Goal: Register for event/course

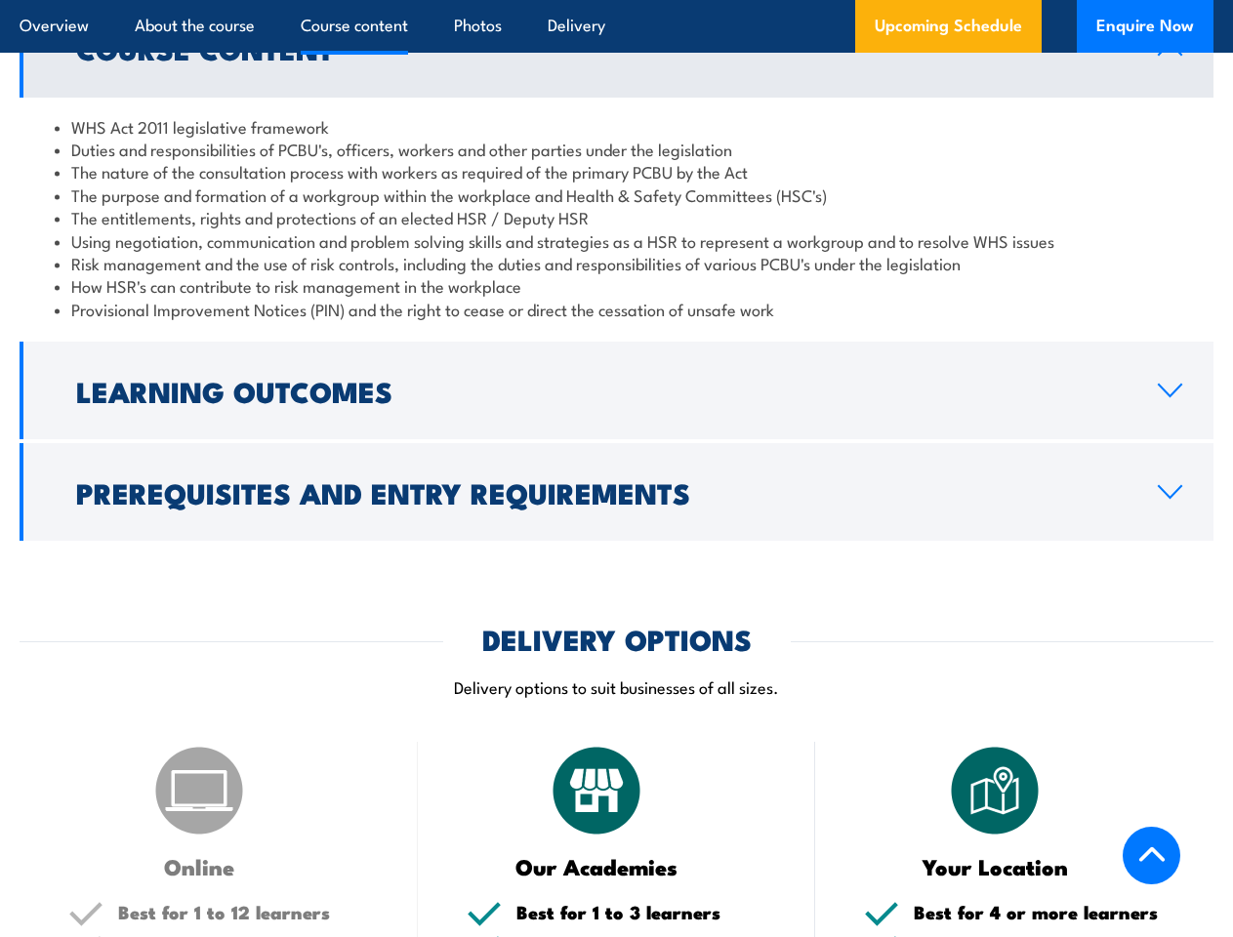
click at [616, 0] on article "Overview About the course Course content Photos Delivery Upcoming Schedule Enqu…" at bounding box center [617, 26] width 1194 height 53
click at [616, 391] on h2 "Learning Outcomes" at bounding box center [601, 390] width 1051 height 25
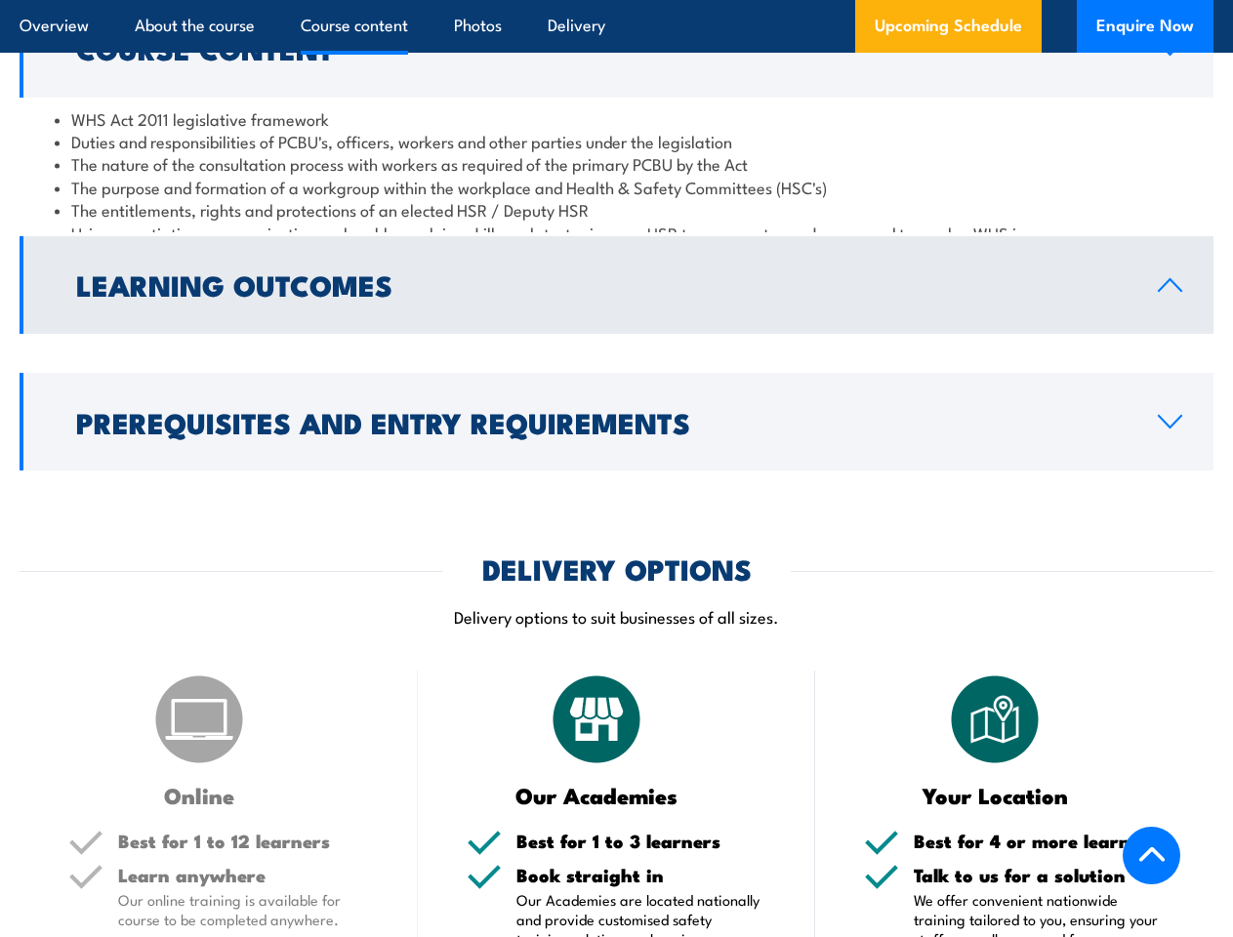
click at [616, 492] on div "COURSES > Work Health & Safety Training (WHS) Comcare Health & Safety Represent…" at bounding box center [616, 890] width 1233 height 5664
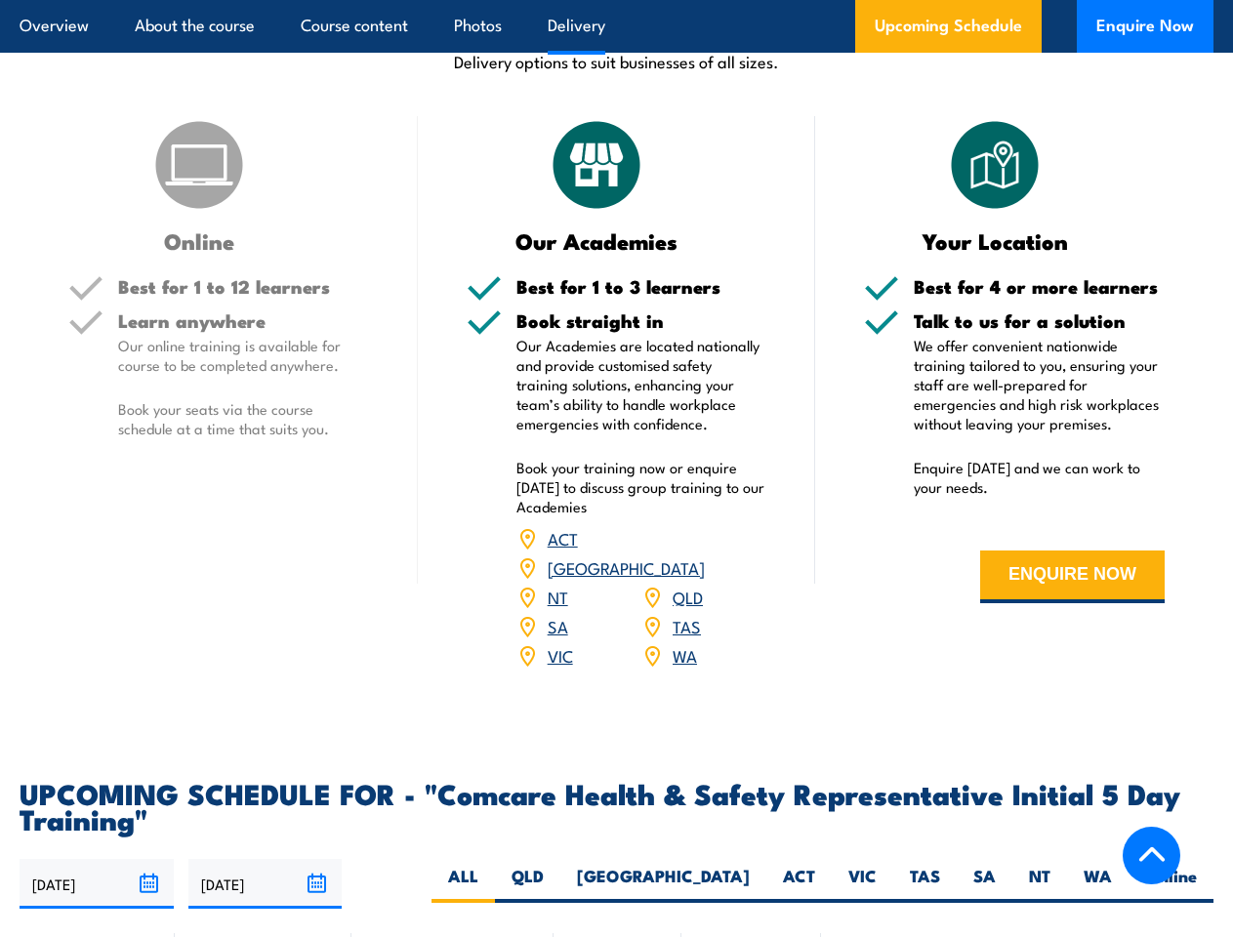
scroll to position [2614, 0]
click at [616, 0] on article "Overview About the course Course content Photos Delivery Upcoming Schedule Enqu…" at bounding box center [617, 26] width 1194 height 53
click at [97, 859] on input "[DATE]" at bounding box center [97, 884] width 154 height 50
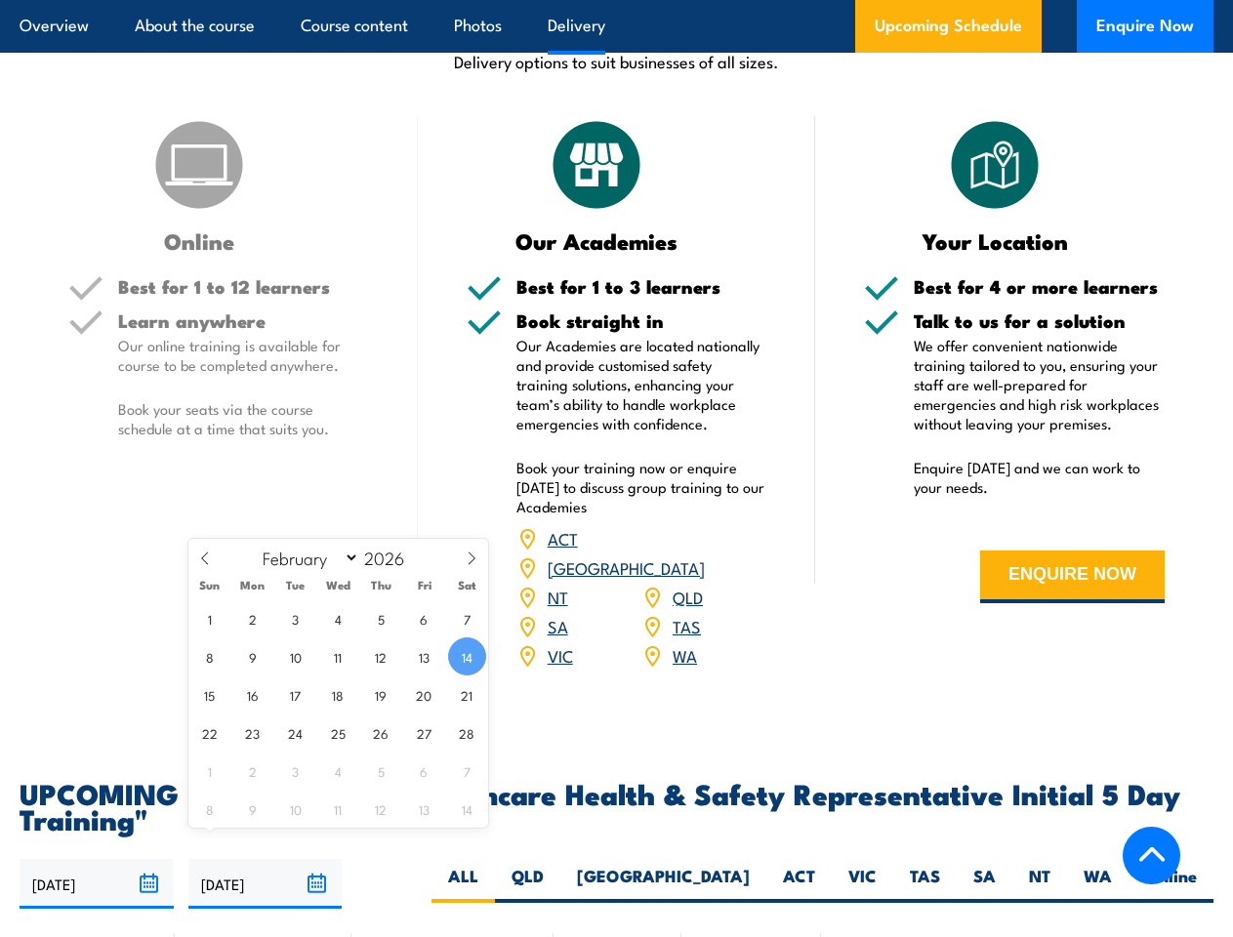
click at [266, 859] on input "[DATE]" at bounding box center [265, 884] width 154 height 50
